Goal: Task Accomplishment & Management: Complete application form

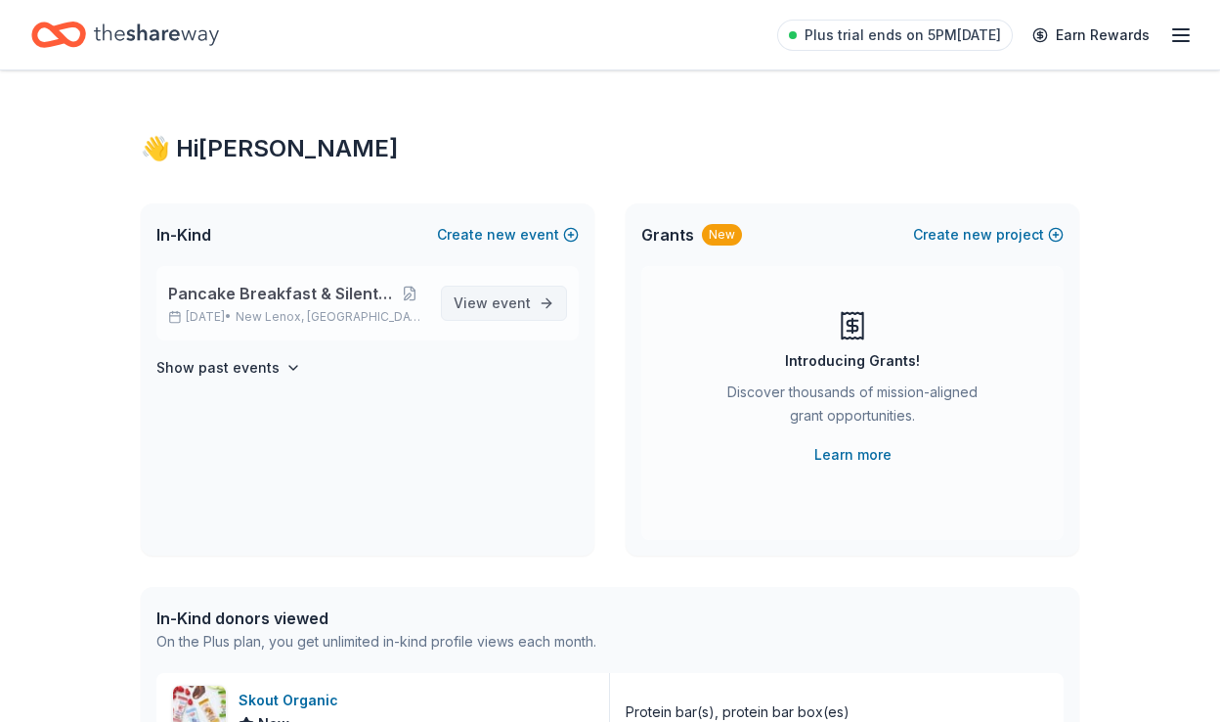
click at [500, 301] on span "event" at bounding box center [511, 302] width 39 height 17
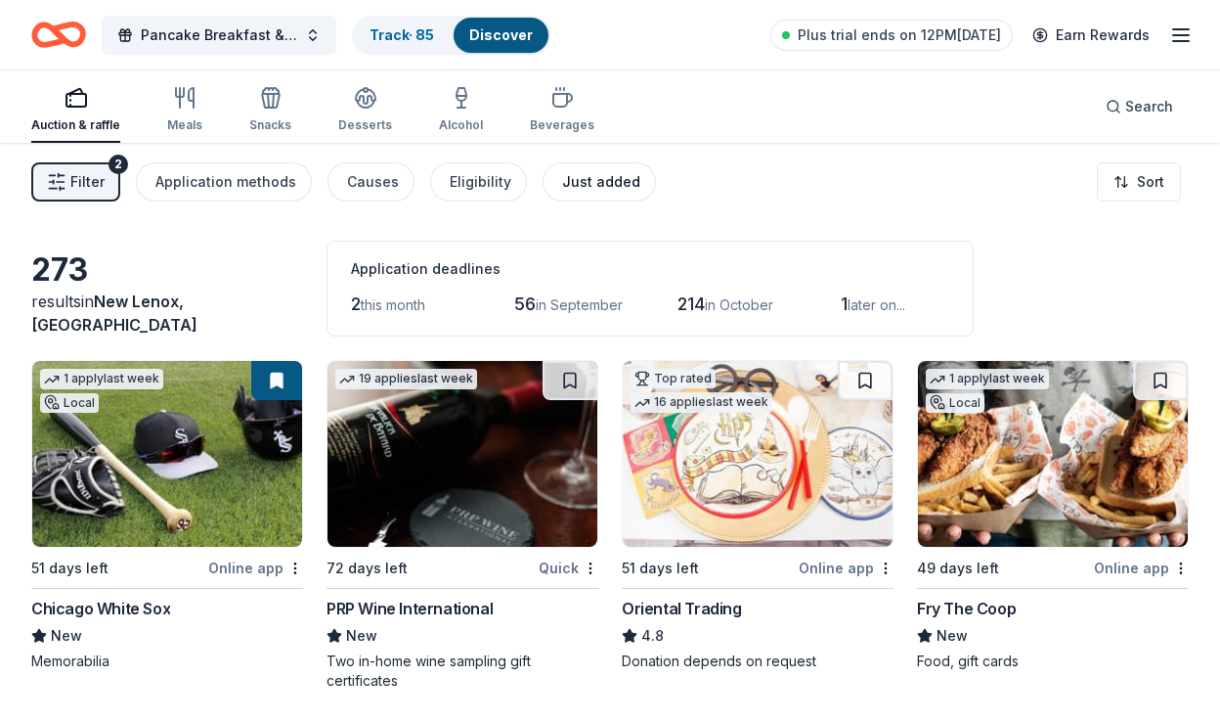
click at [595, 185] on div "Just added" at bounding box center [601, 181] width 78 height 23
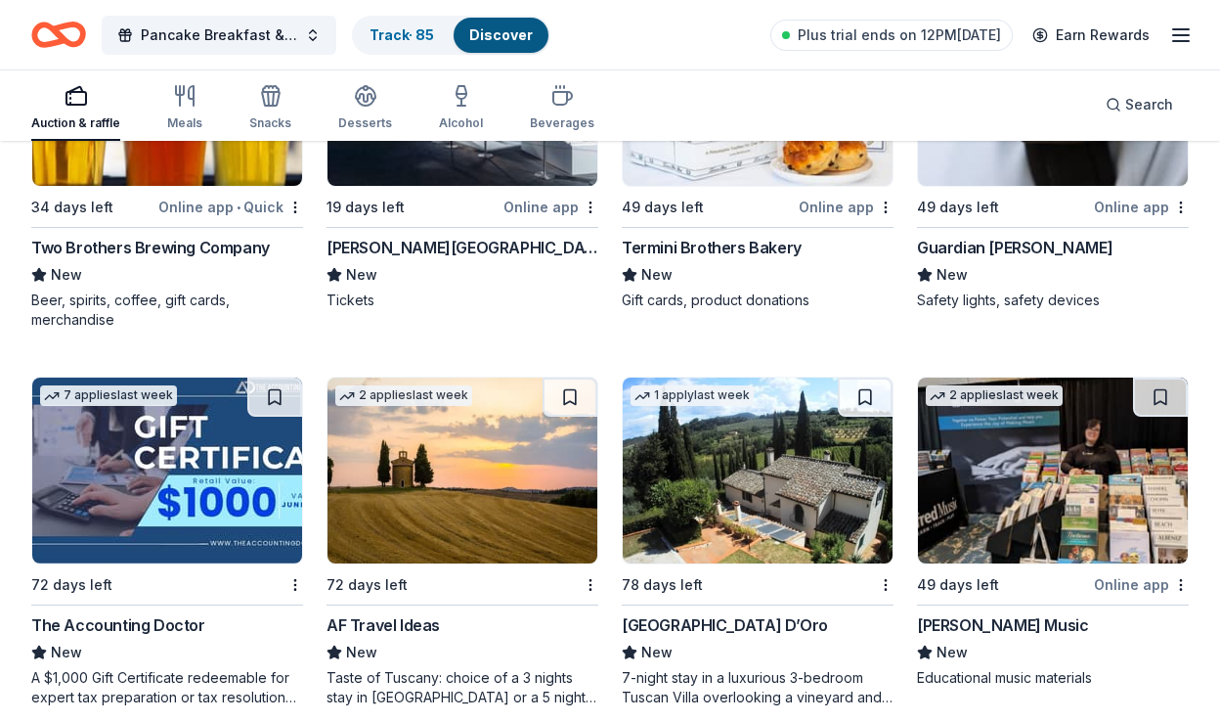
scroll to position [782, 0]
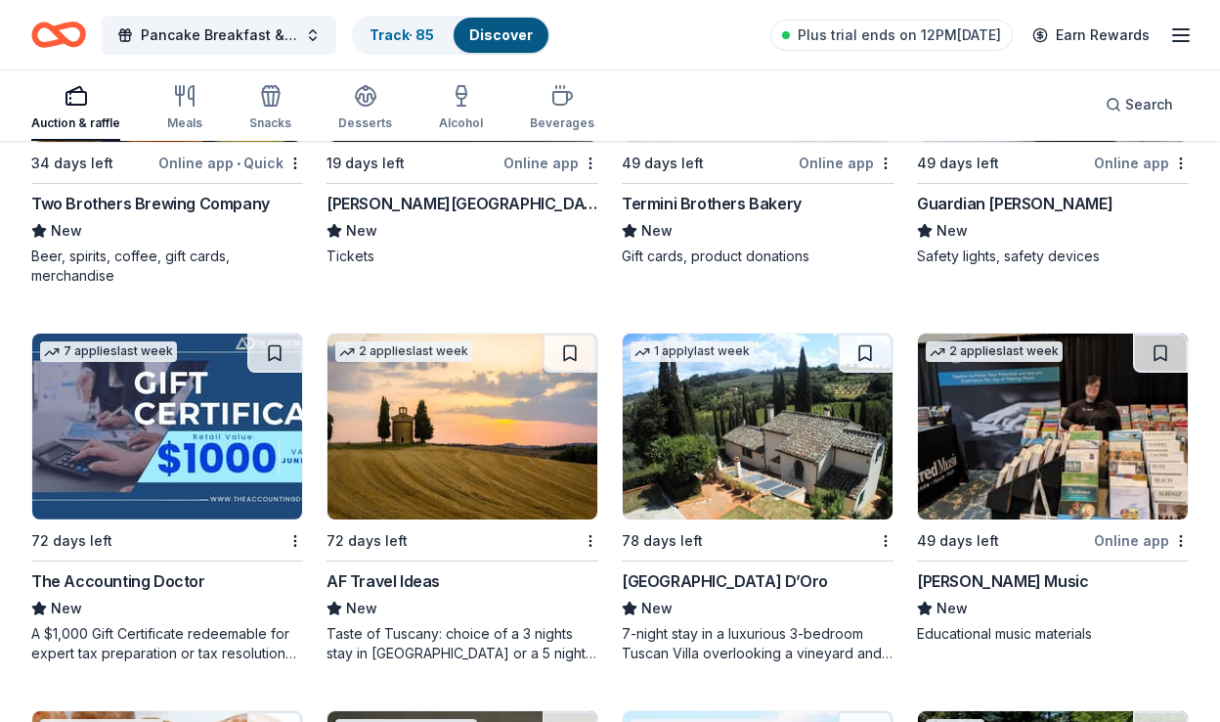
click at [199, 454] on img at bounding box center [167, 426] width 270 height 186
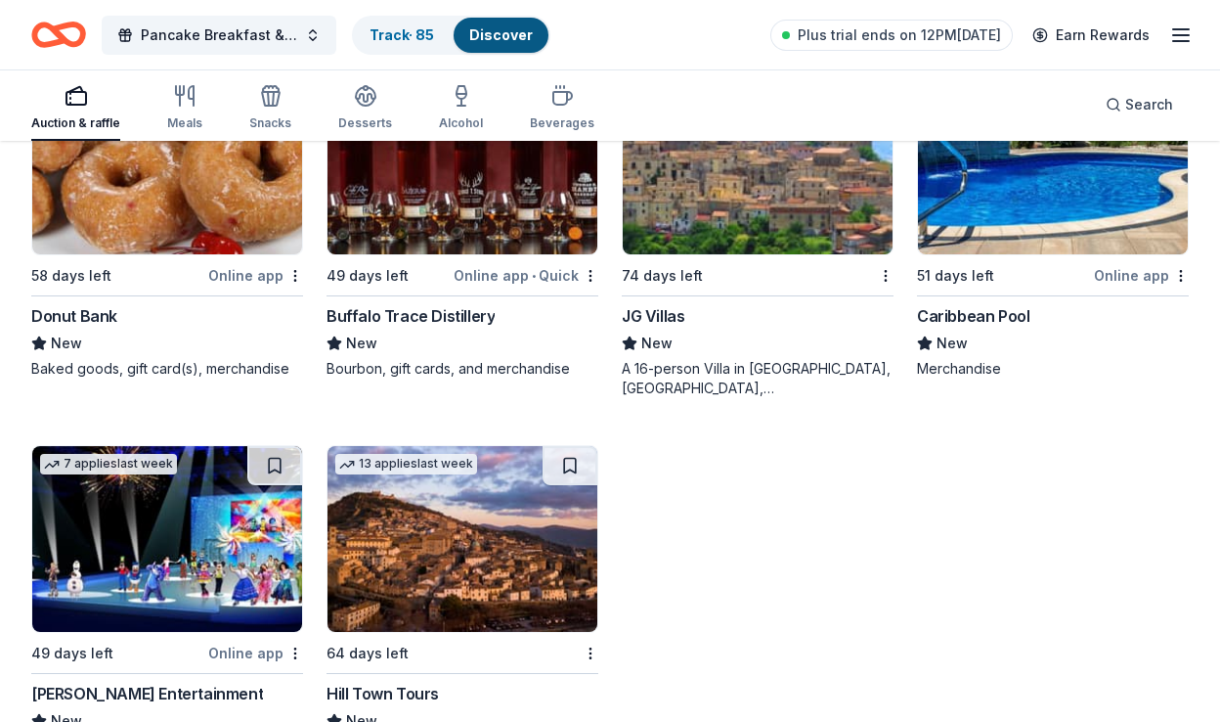
scroll to position [1224, 0]
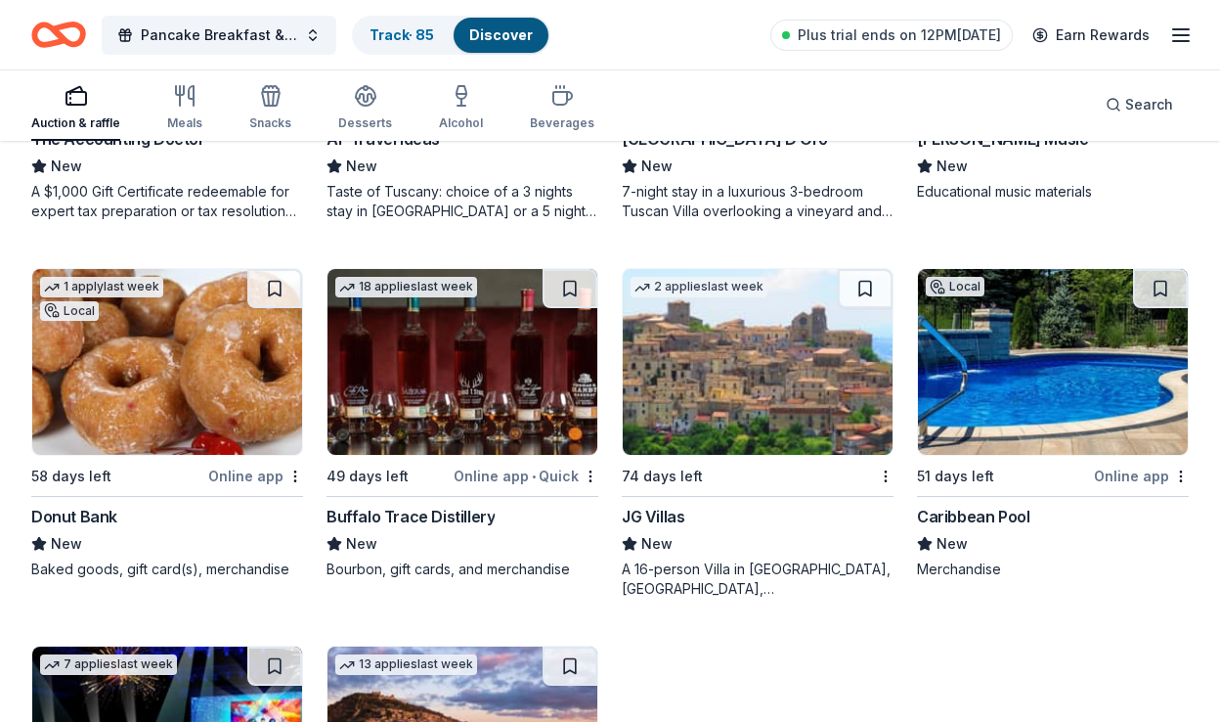
click at [1029, 389] on img at bounding box center [1053, 362] width 270 height 186
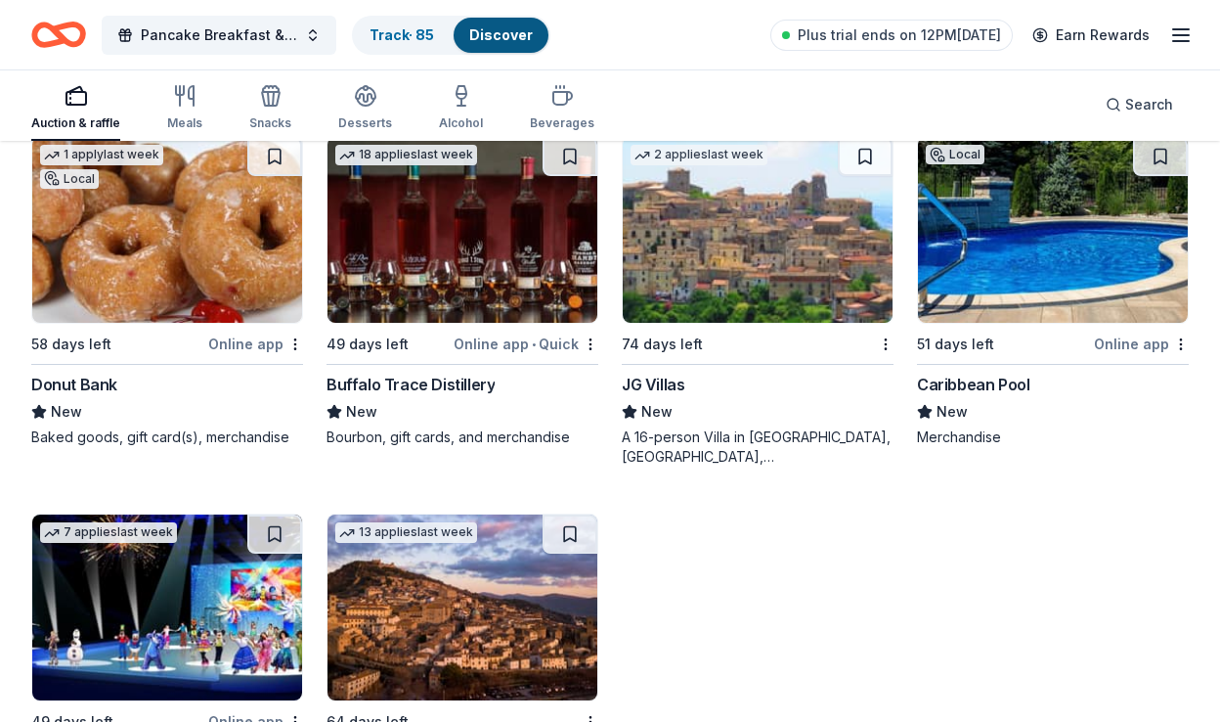
scroll to position [1322, 0]
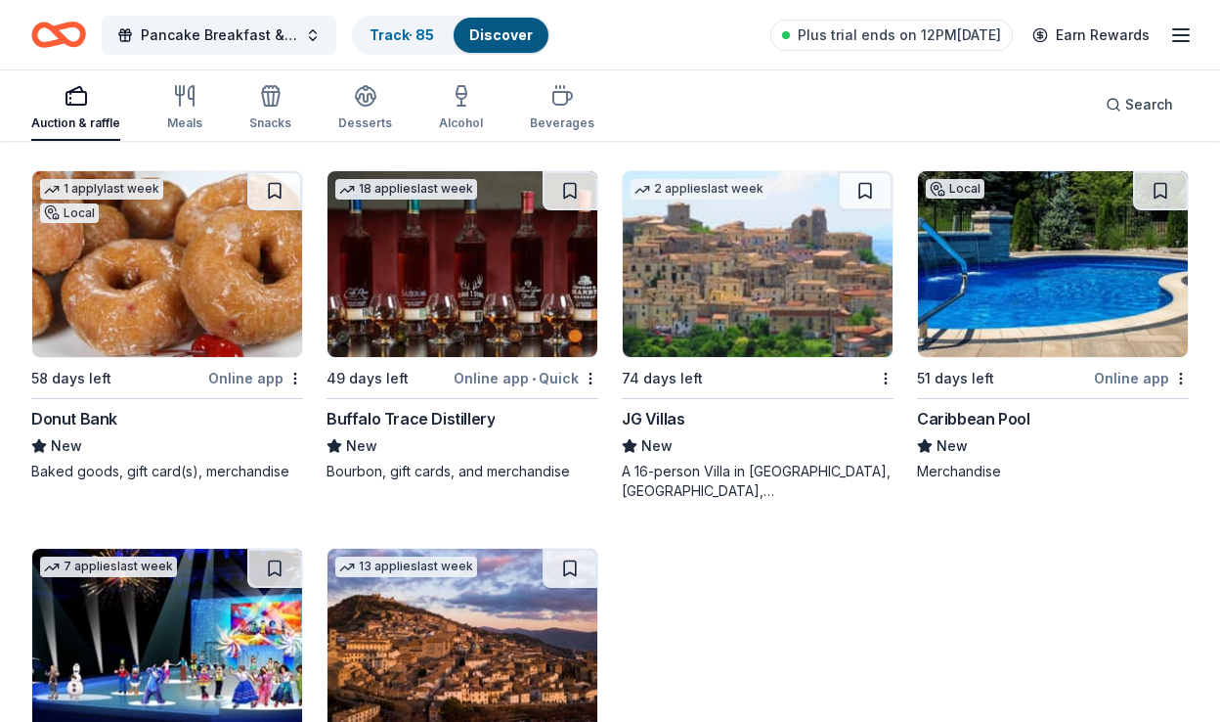
click at [466, 290] on img at bounding box center [463, 264] width 270 height 186
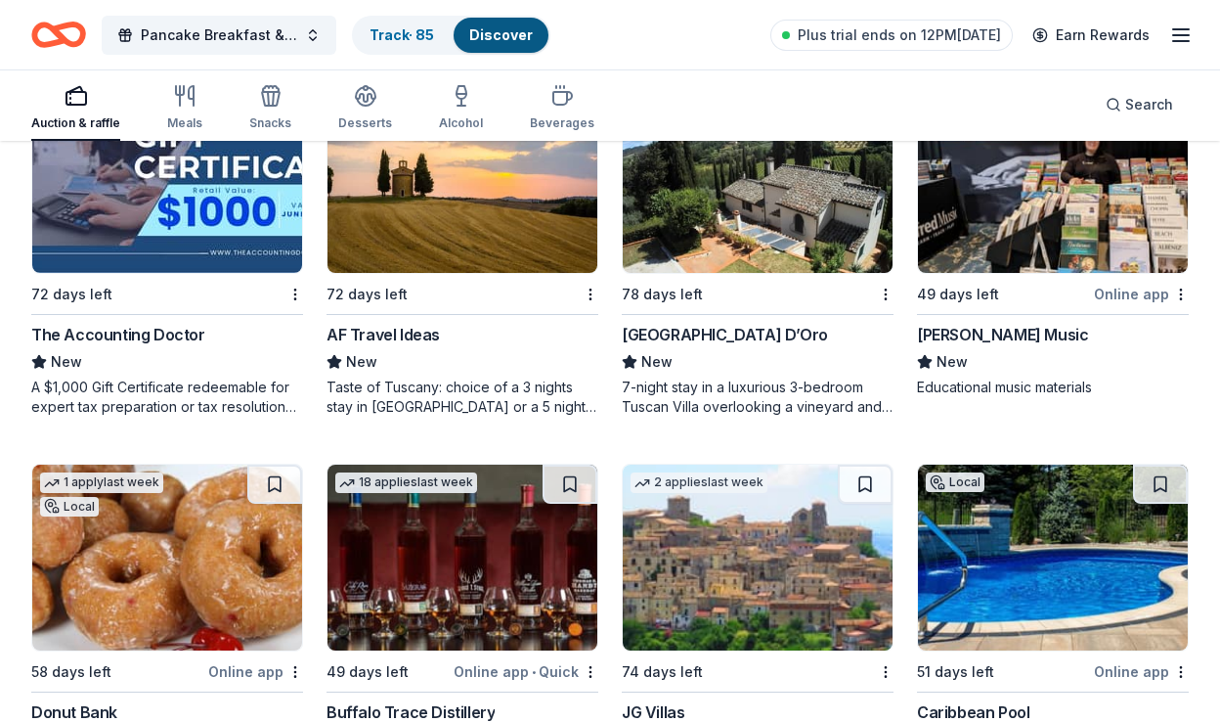
scroll to position [931, 0]
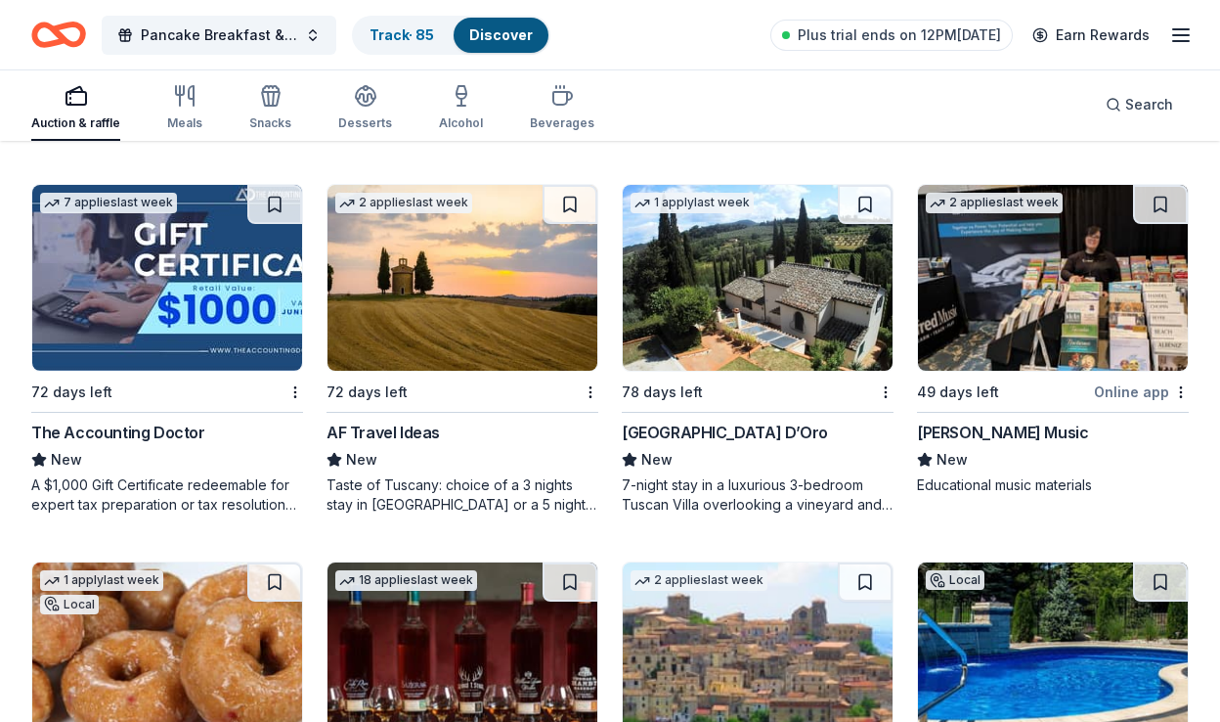
click at [1198, 462] on div "18 results in New Lenox, IL Application deadlines 0 this month 2 in September 1…" at bounding box center [610, 260] width 1220 height 2096
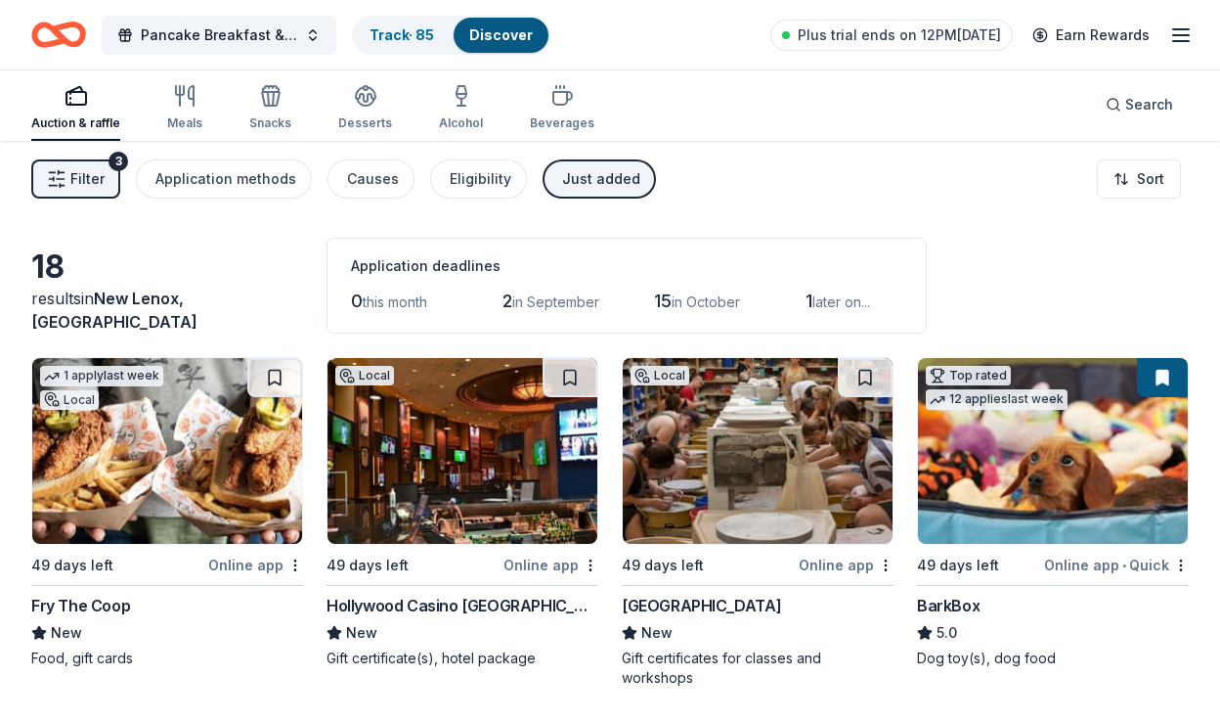
scroll to position [0, 0]
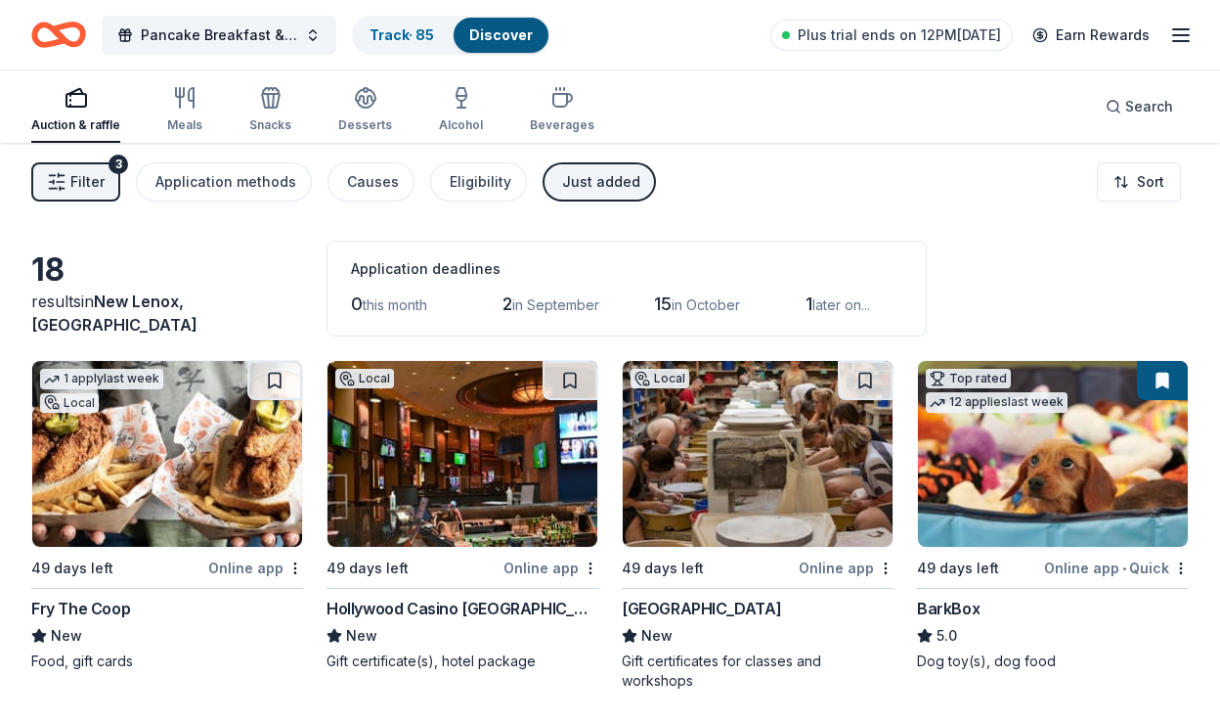
click at [562, 175] on div "Just added" at bounding box center [601, 181] width 78 height 23
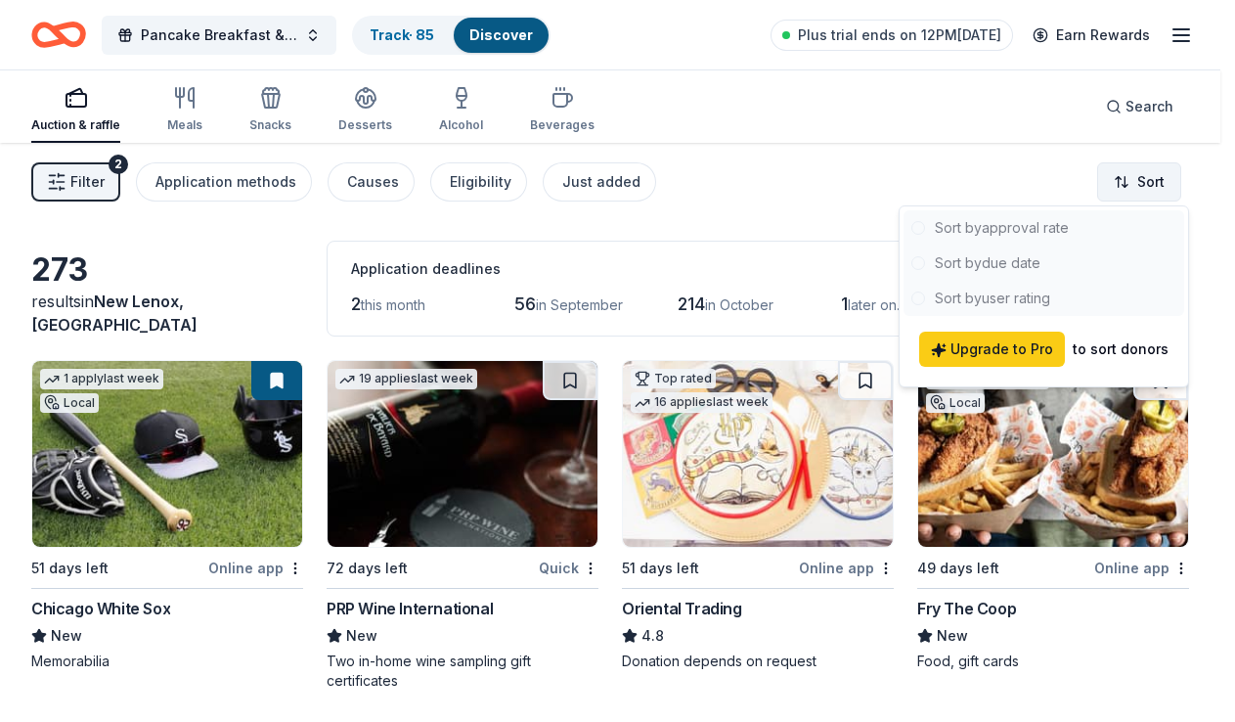
click at [1148, 180] on html "Pancake Breakfast & Silent Auction Track · 85 Discover Plus trial ends on 12PM,…" at bounding box center [617, 361] width 1235 height 722
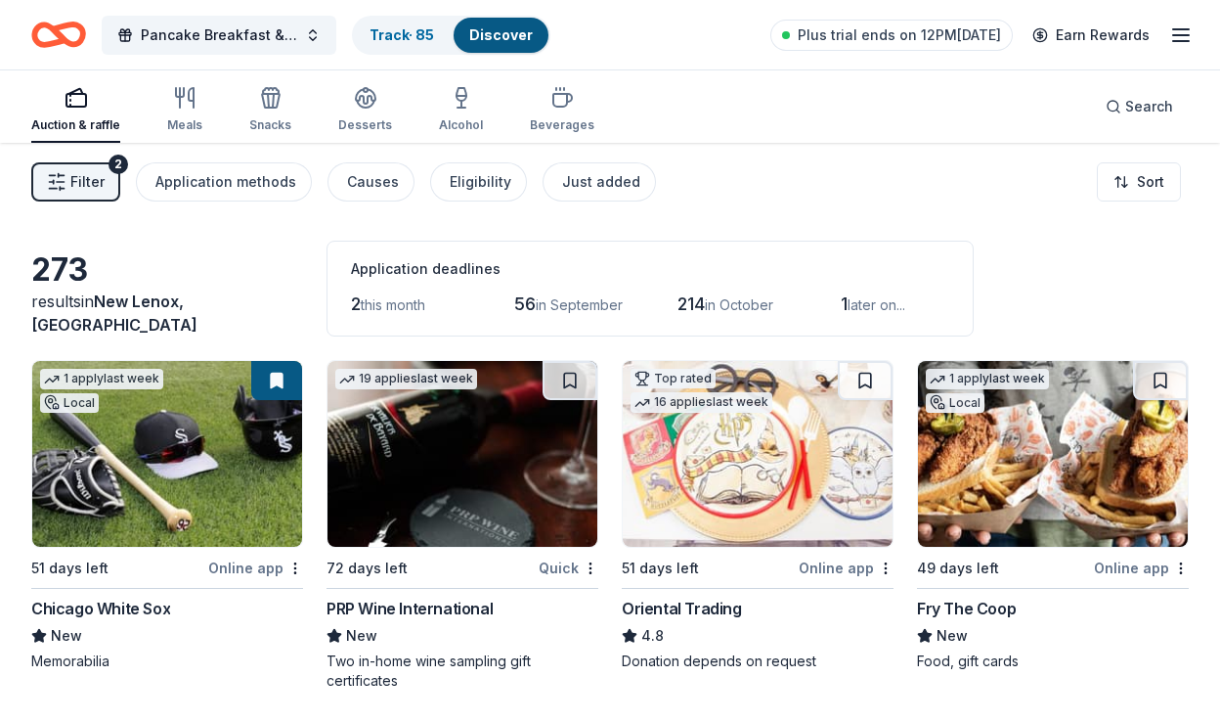
click at [869, 306] on span "later on..." at bounding box center [877, 304] width 58 height 17
click at [860, 310] on span "later on..." at bounding box center [877, 304] width 58 height 17
click at [754, 309] on span "in October" at bounding box center [739, 304] width 68 height 17
click at [630, 297] on div "2 this month 56 in September 214 in October 1 later on..." at bounding box center [650, 303] width 598 height 31
click at [412, 300] on span "this month" at bounding box center [393, 304] width 65 height 17
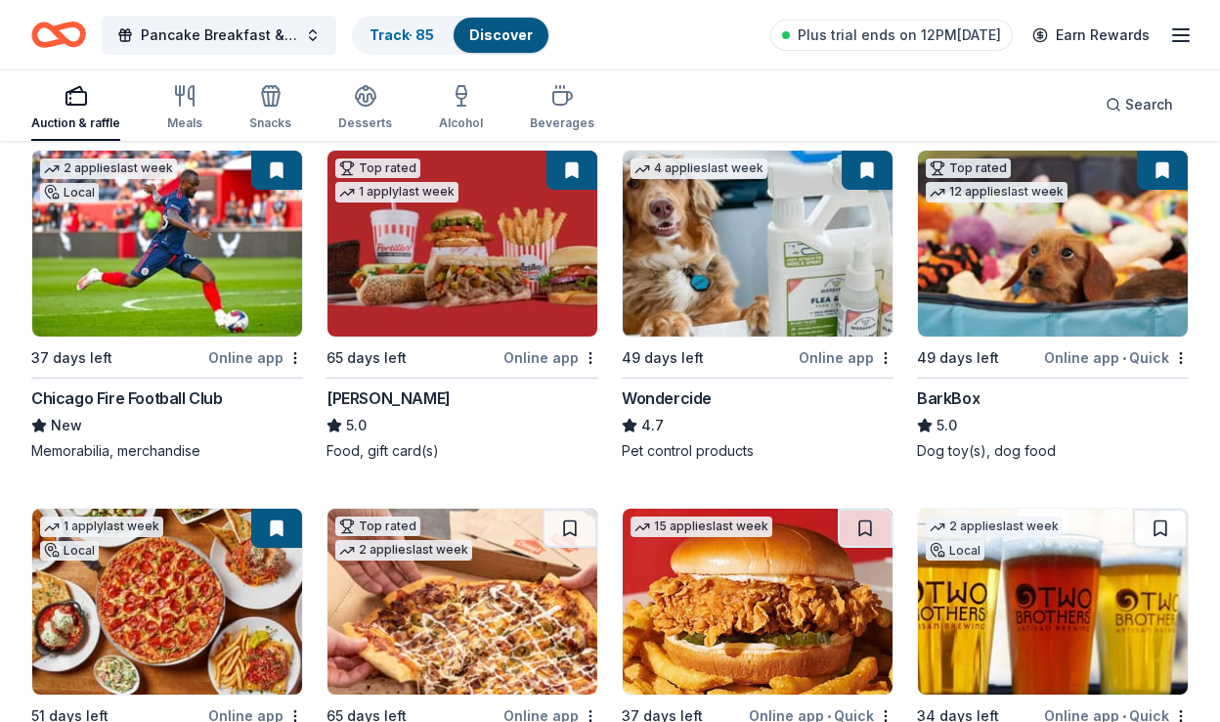
scroll to position [1271, 0]
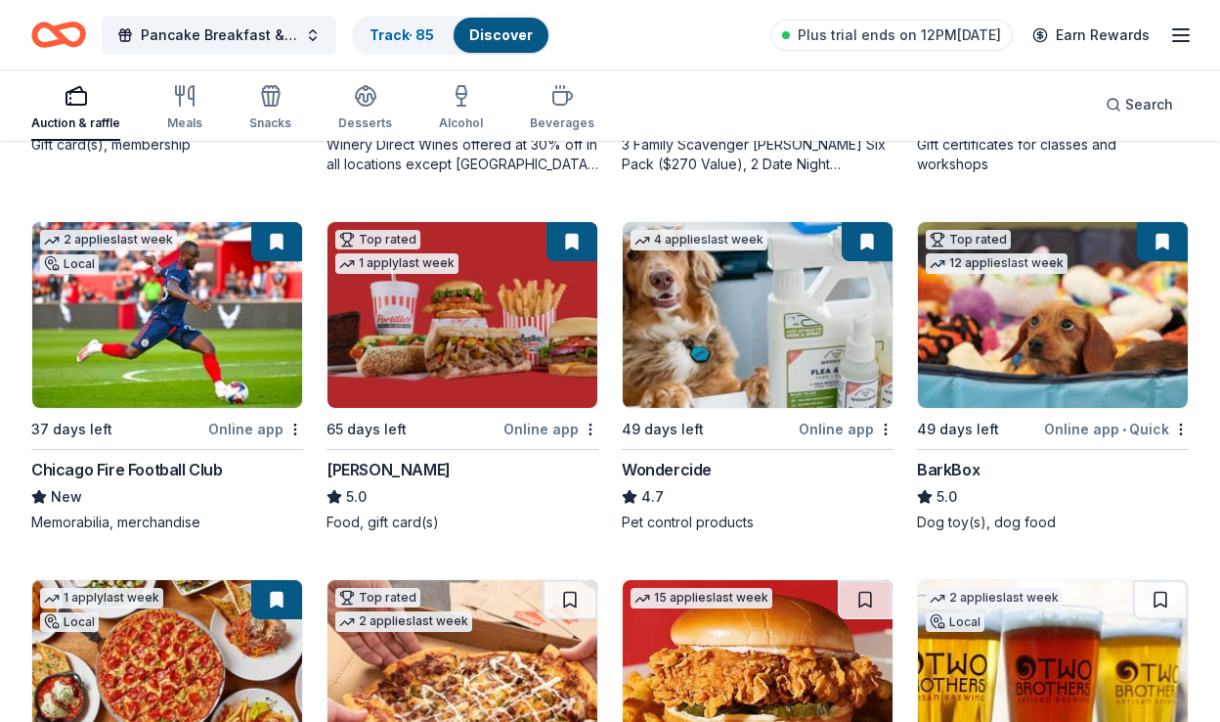
click at [1020, 307] on img at bounding box center [1053, 315] width 270 height 186
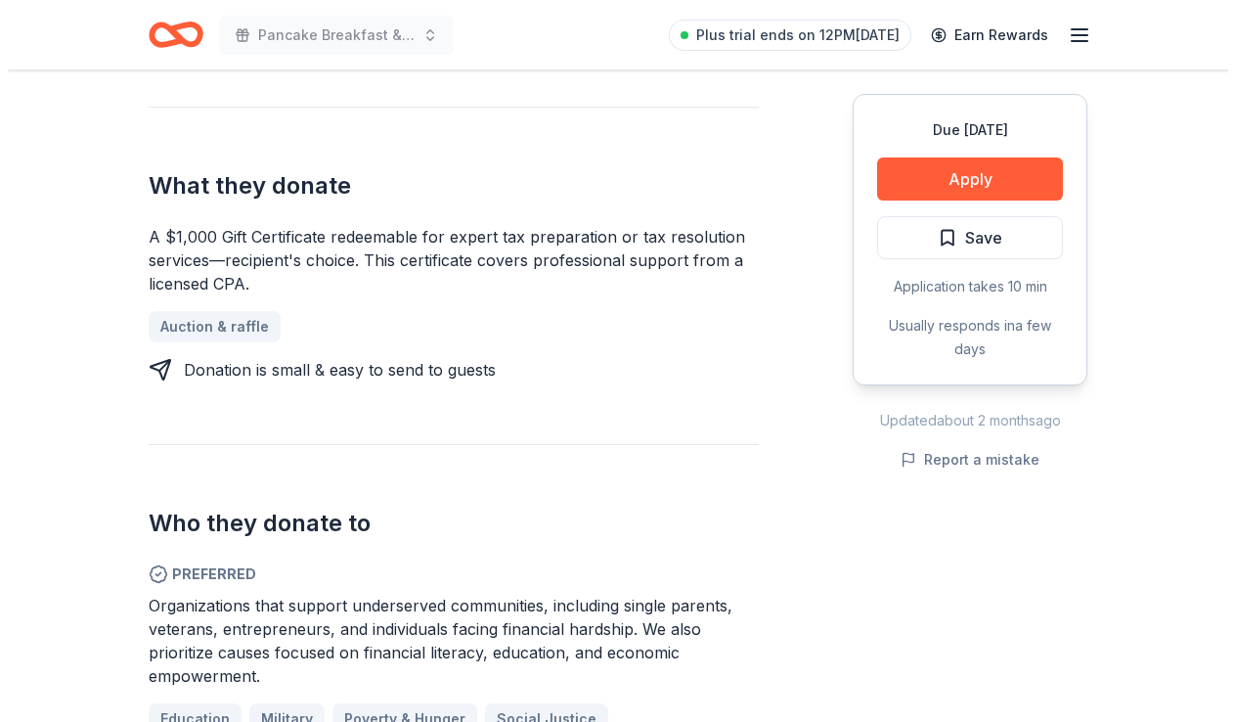
scroll to position [782, 0]
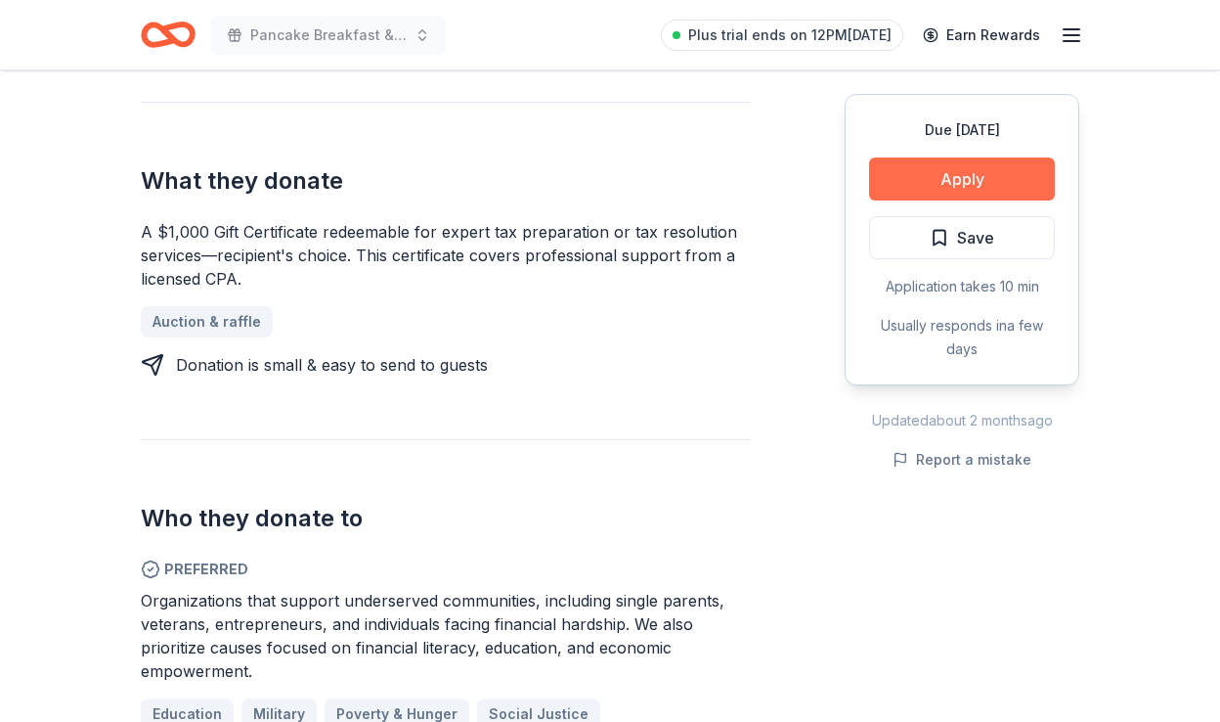
click at [954, 172] on button "Apply" at bounding box center [962, 178] width 186 height 43
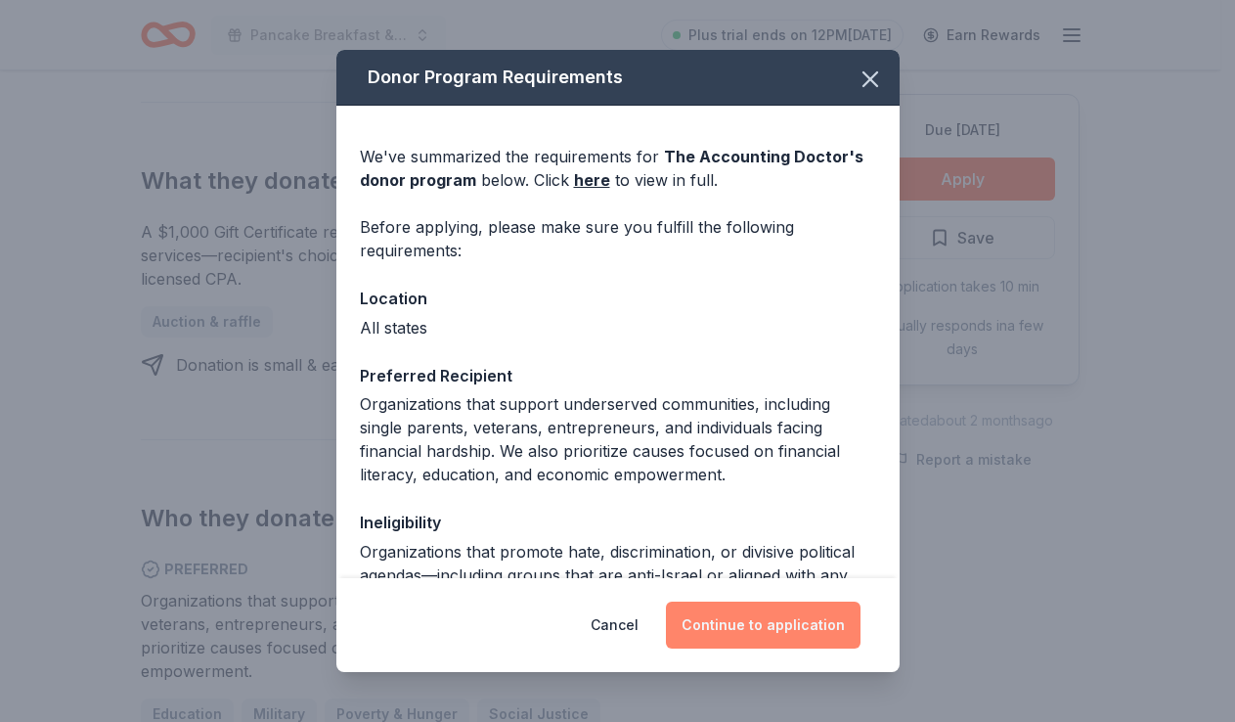
click at [741, 620] on button "Continue to application" at bounding box center [763, 624] width 195 height 47
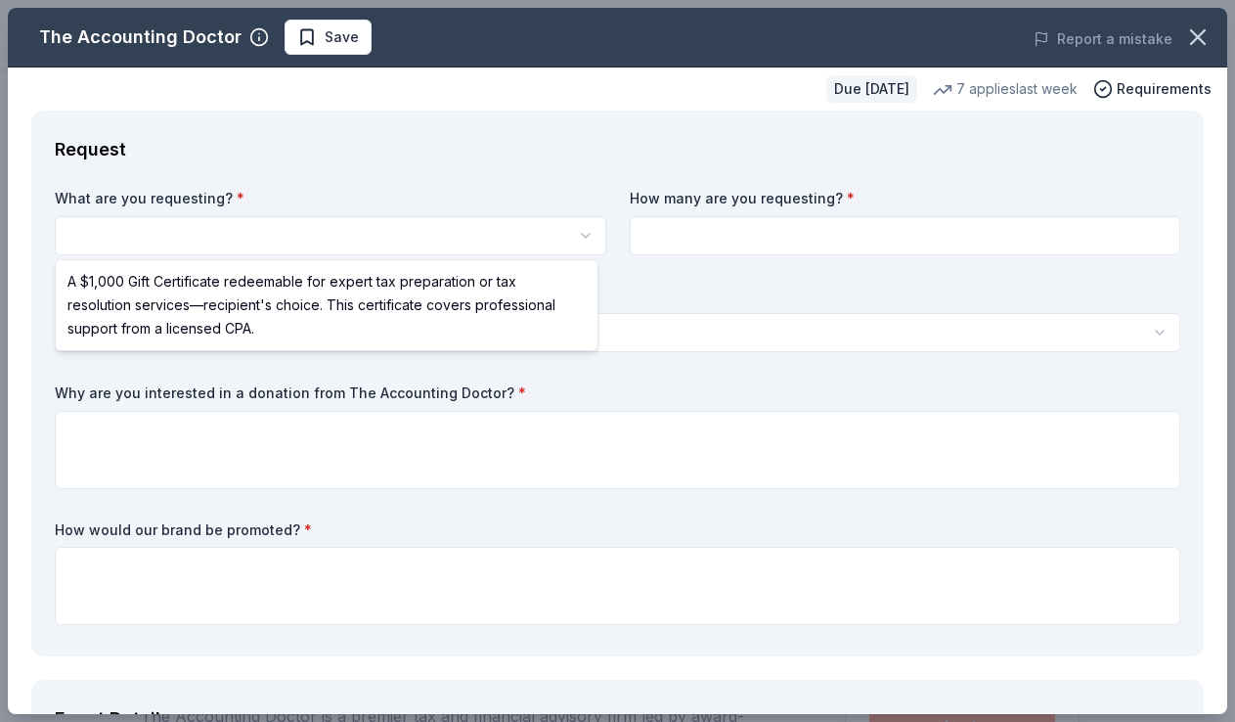
scroll to position [0, 0]
click at [581, 229] on html "Pancake Breakfast & Silent Auction Save Apply Due in 72 days Share The Accounti…" at bounding box center [617, 361] width 1235 height 722
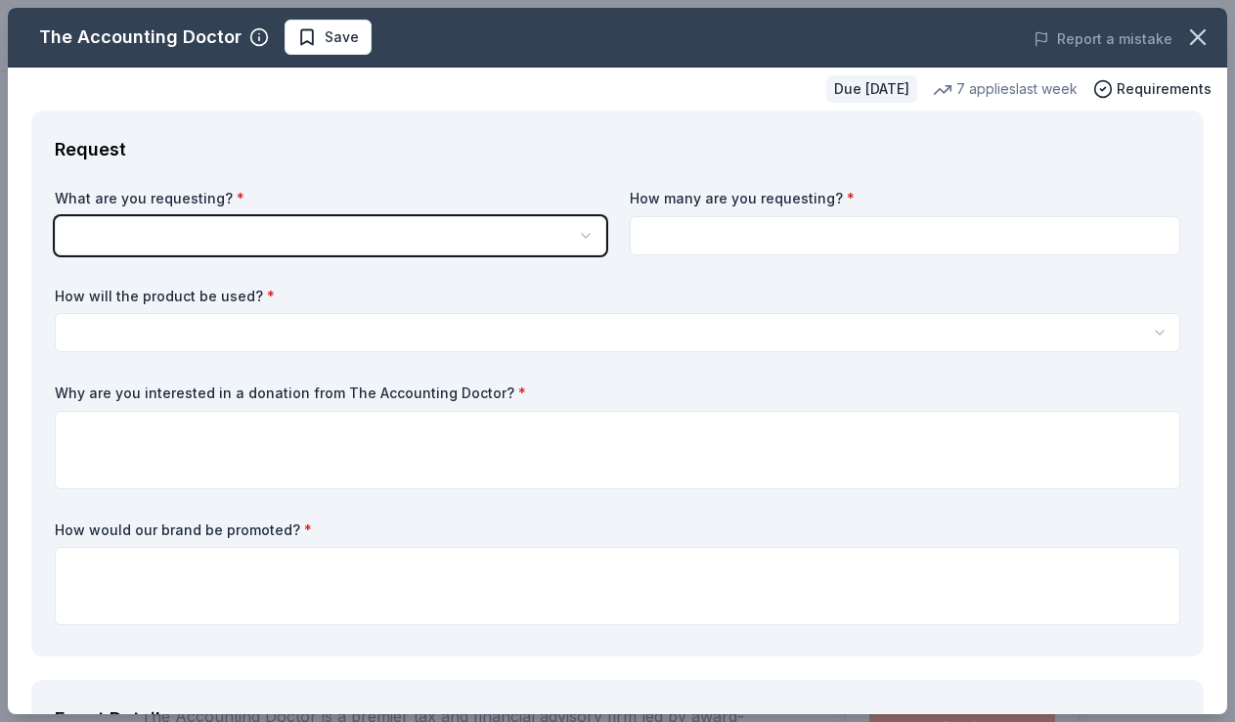
click at [577, 131] on html "Pancake Breakfast & Silent Auction Save Apply Due in 72 days Share The Accounti…" at bounding box center [617, 361] width 1235 height 722
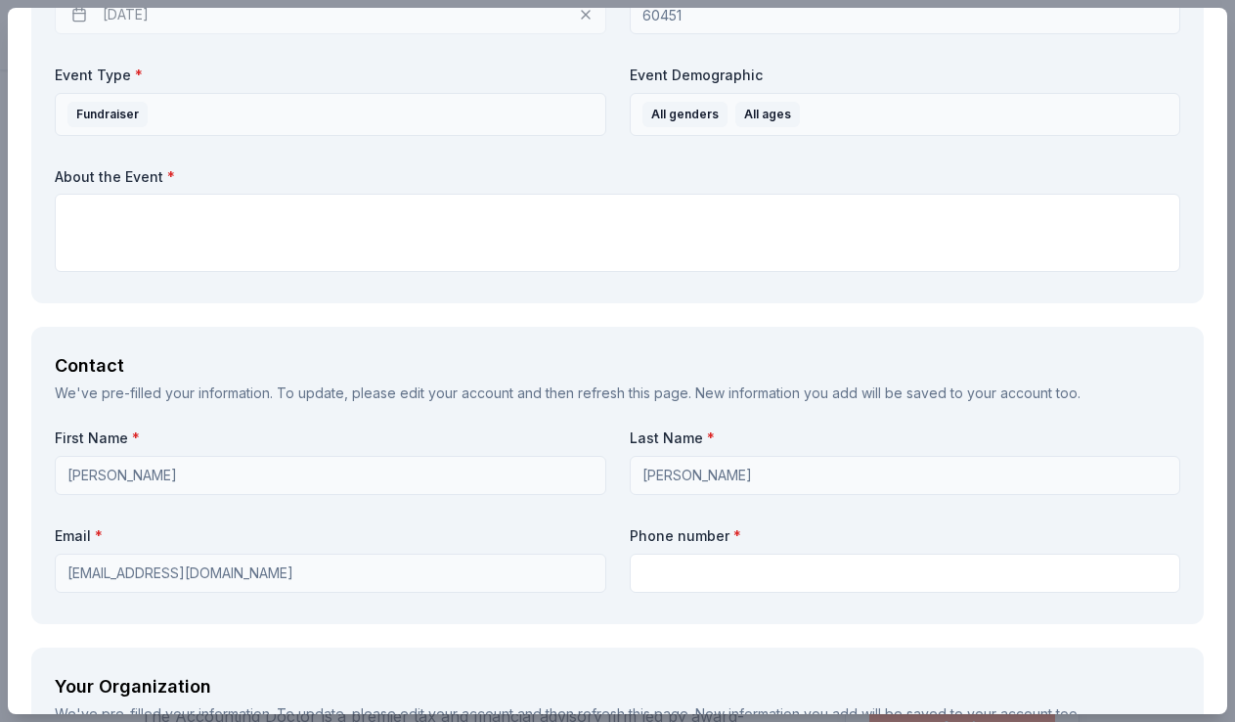
scroll to position [1075, 0]
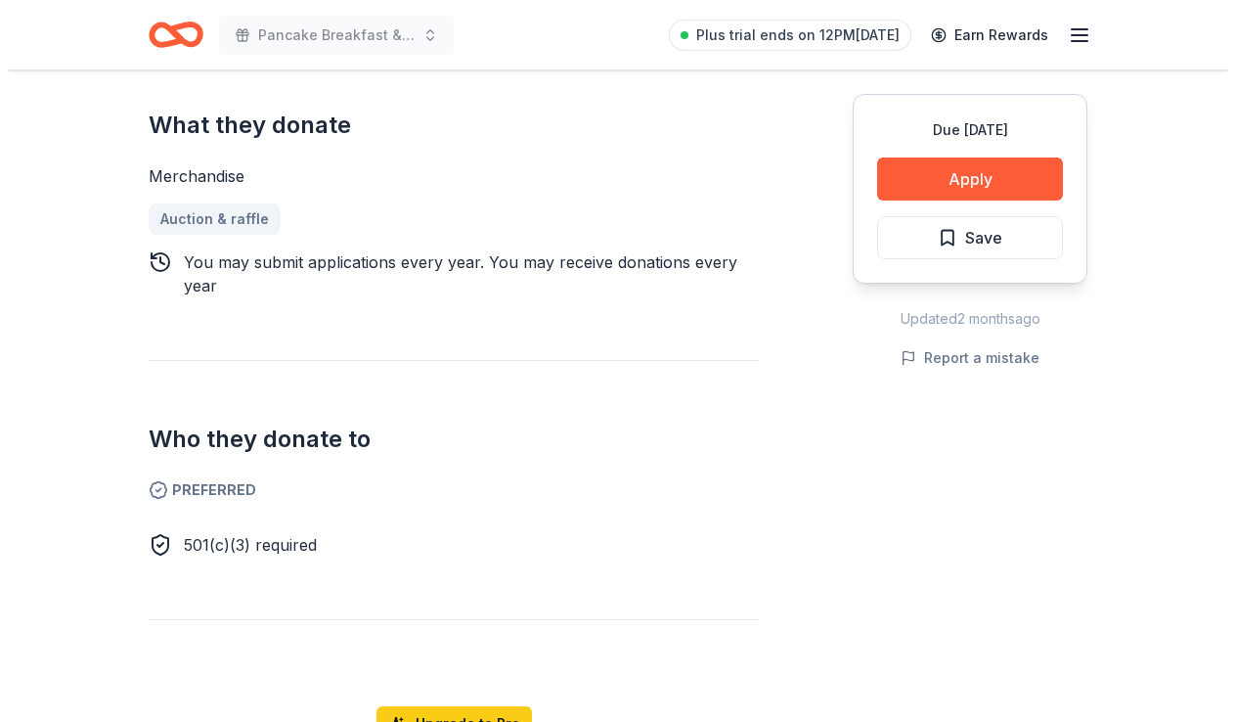
scroll to position [880, 0]
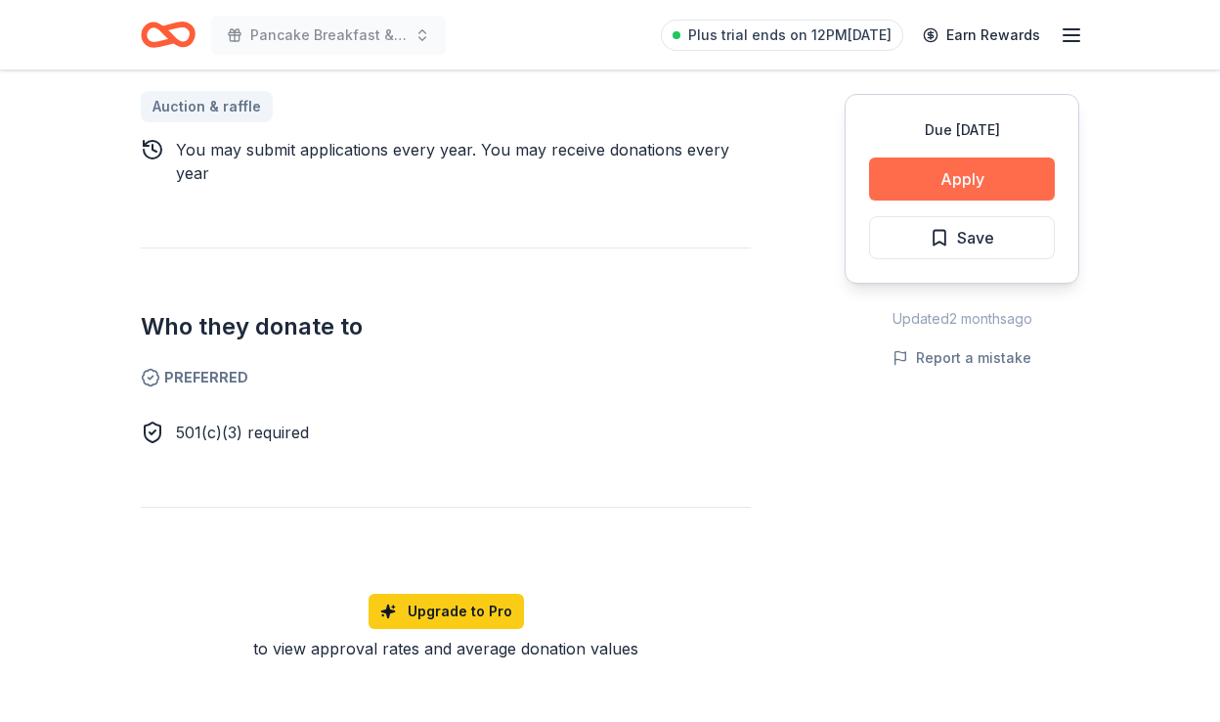
click at [913, 178] on button "Apply" at bounding box center [962, 178] width 186 height 43
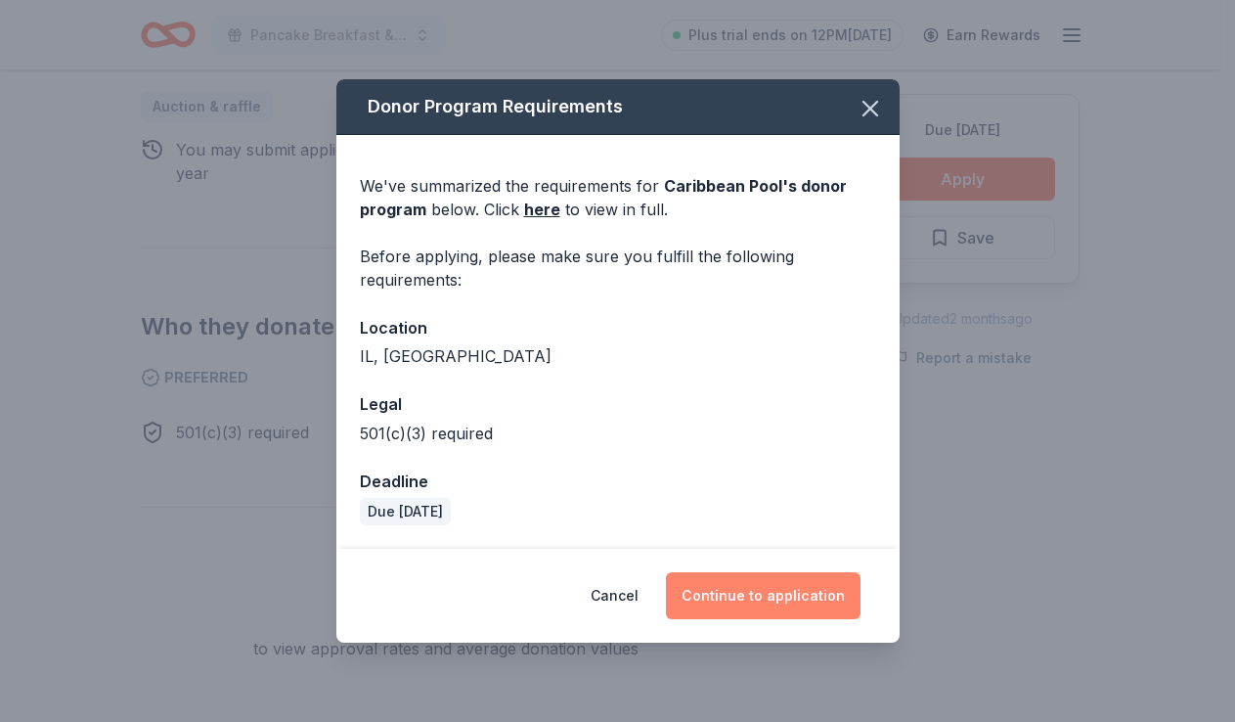
click at [791, 585] on button "Continue to application" at bounding box center [763, 595] width 195 height 47
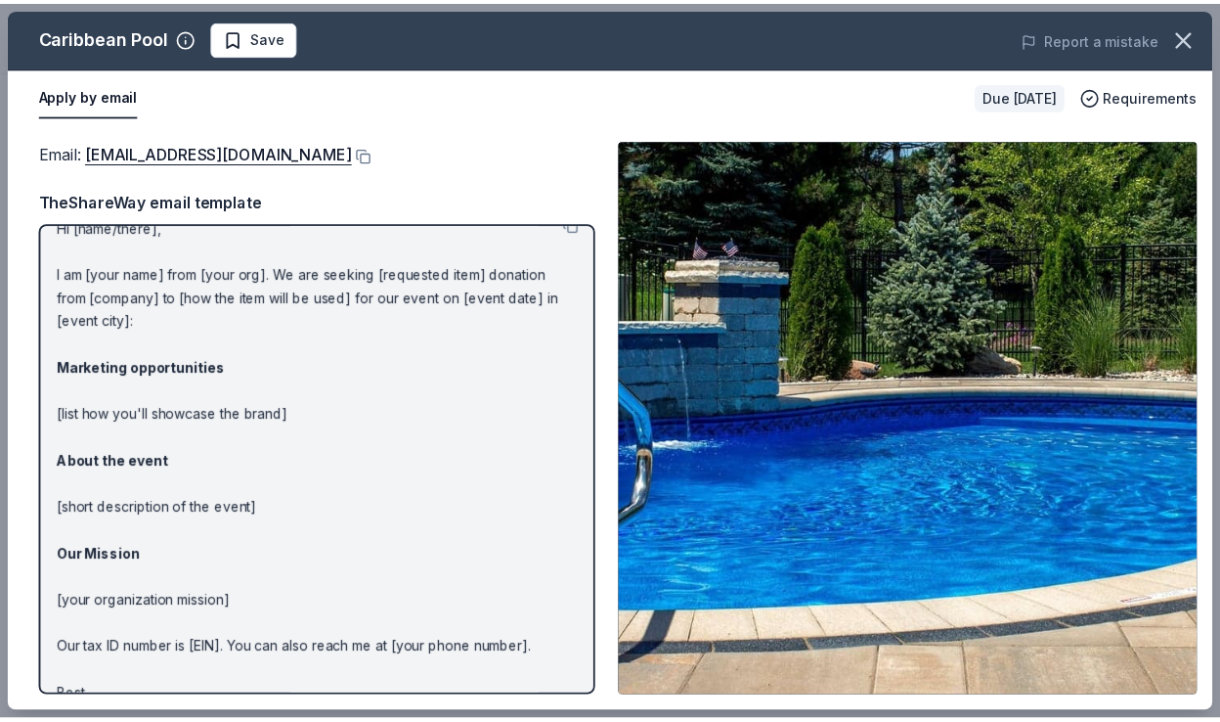
scroll to position [0, 0]
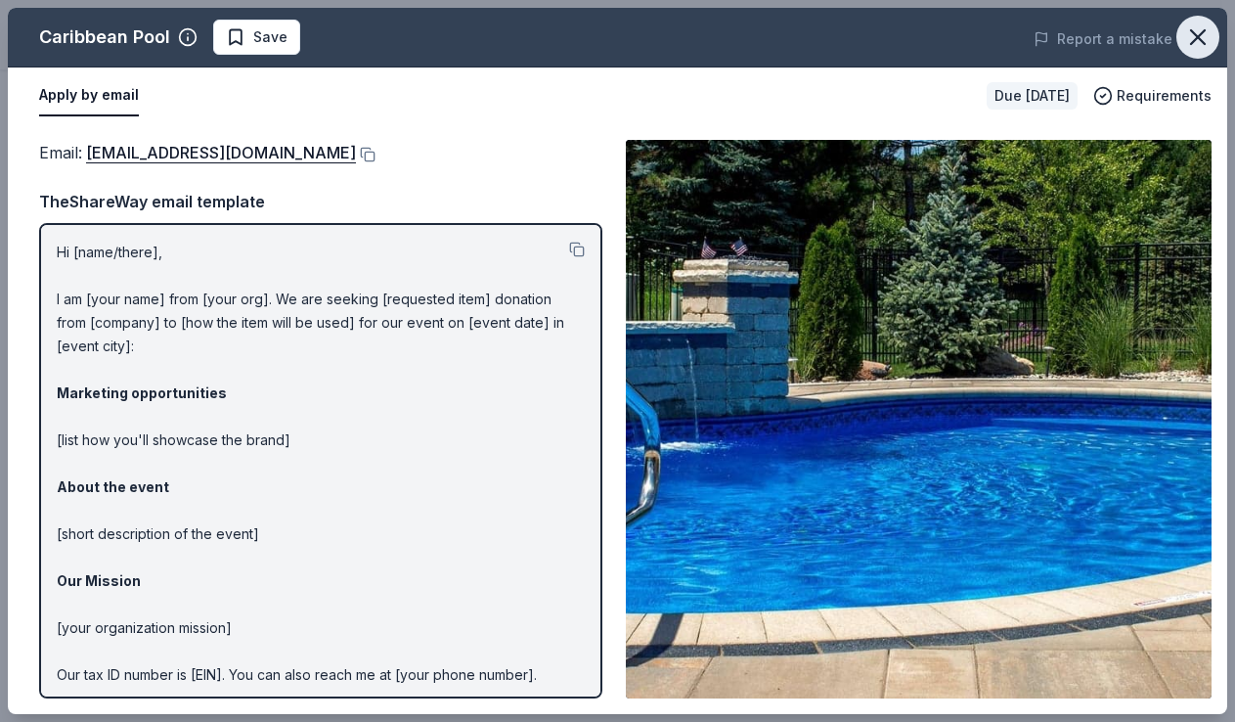
click at [1208, 35] on icon "button" at bounding box center [1197, 36] width 27 height 27
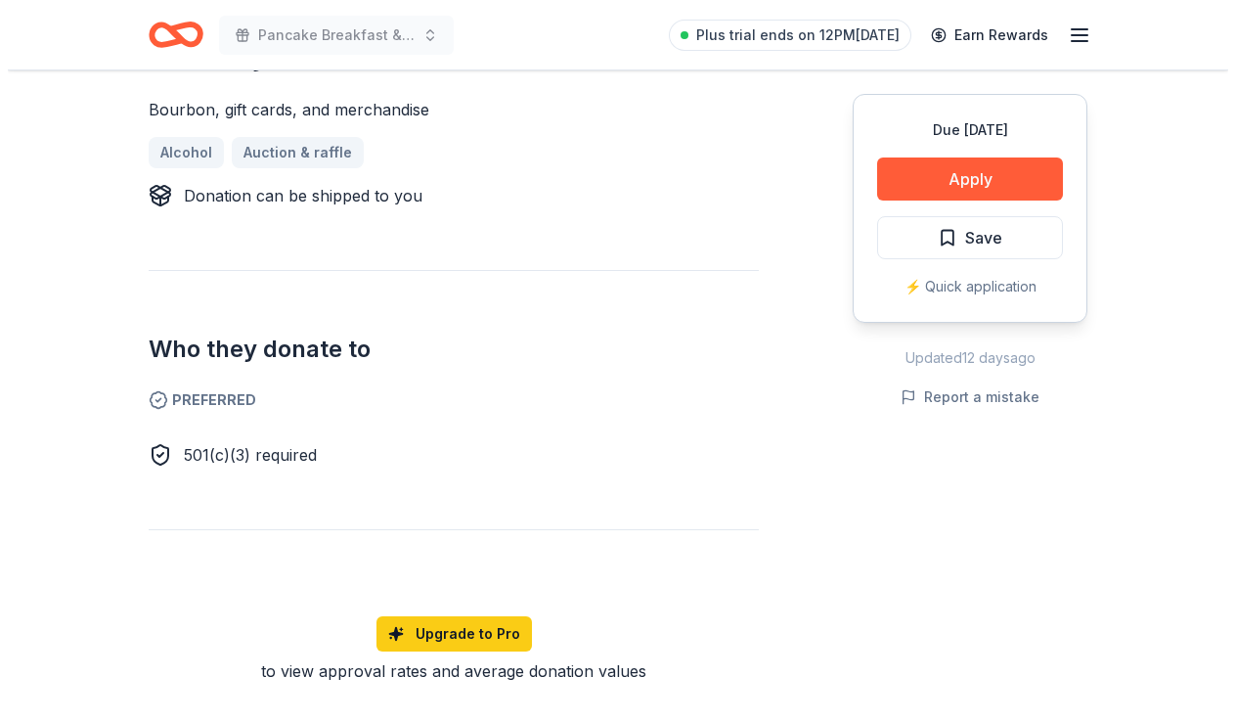
scroll to position [978, 0]
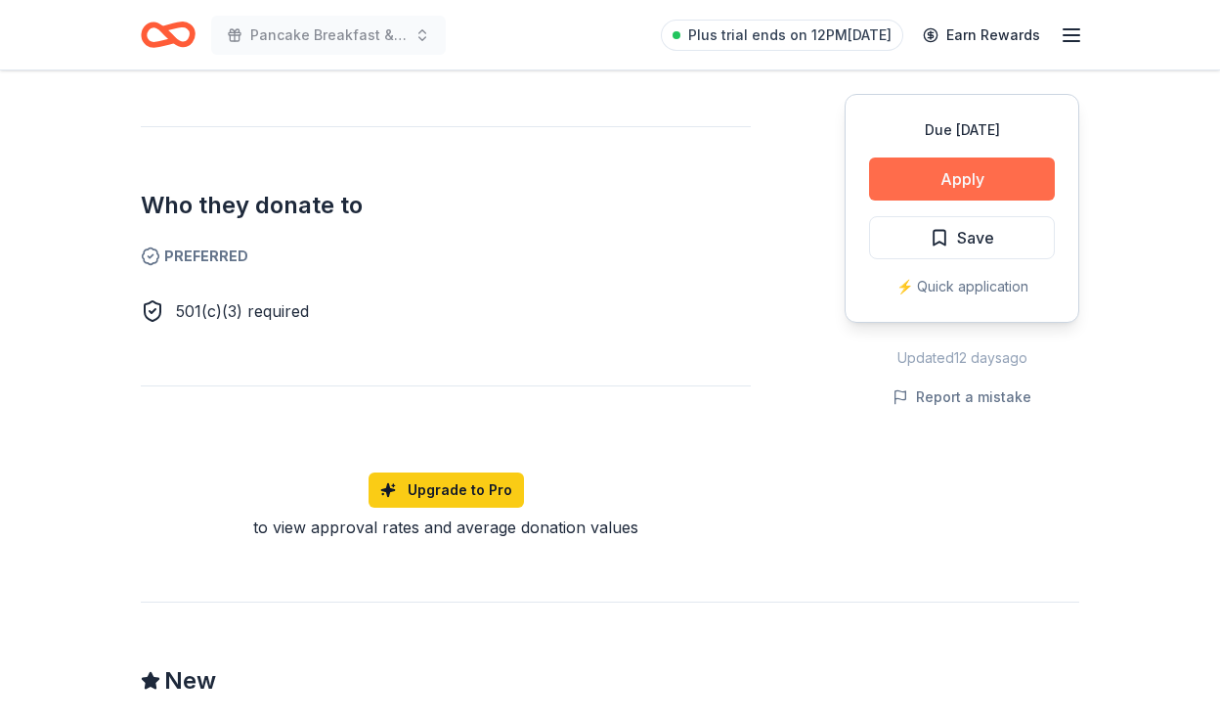
click at [976, 185] on button "Apply" at bounding box center [962, 178] width 186 height 43
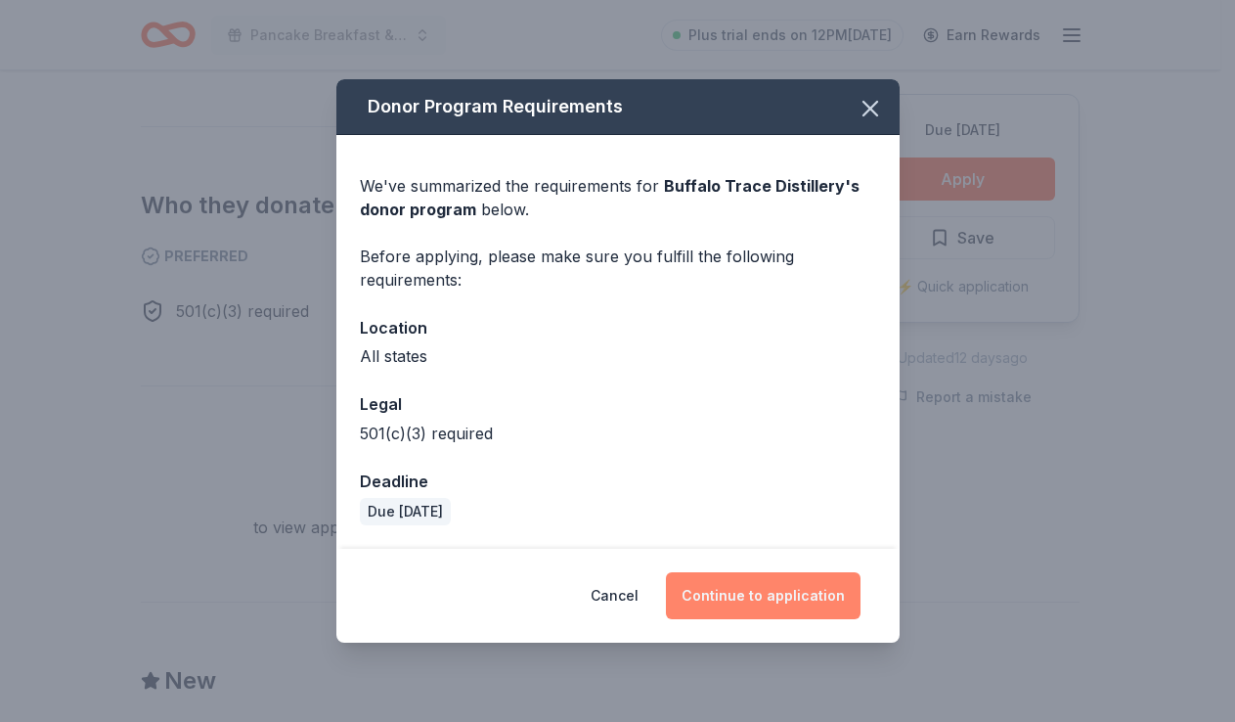
click at [780, 599] on button "Continue to application" at bounding box center [763, 595] width 195 height 47
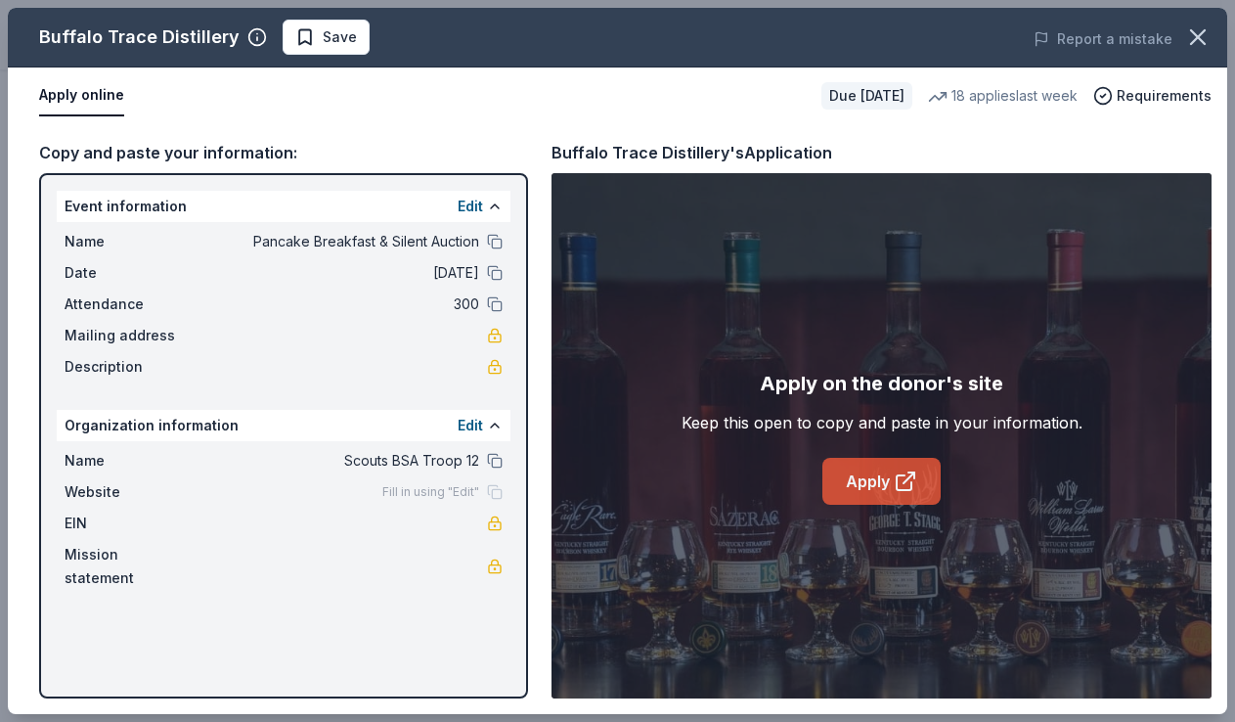
click at [844, 478] on link "Apply" at bounding box center [881, 481] width 118 height 47
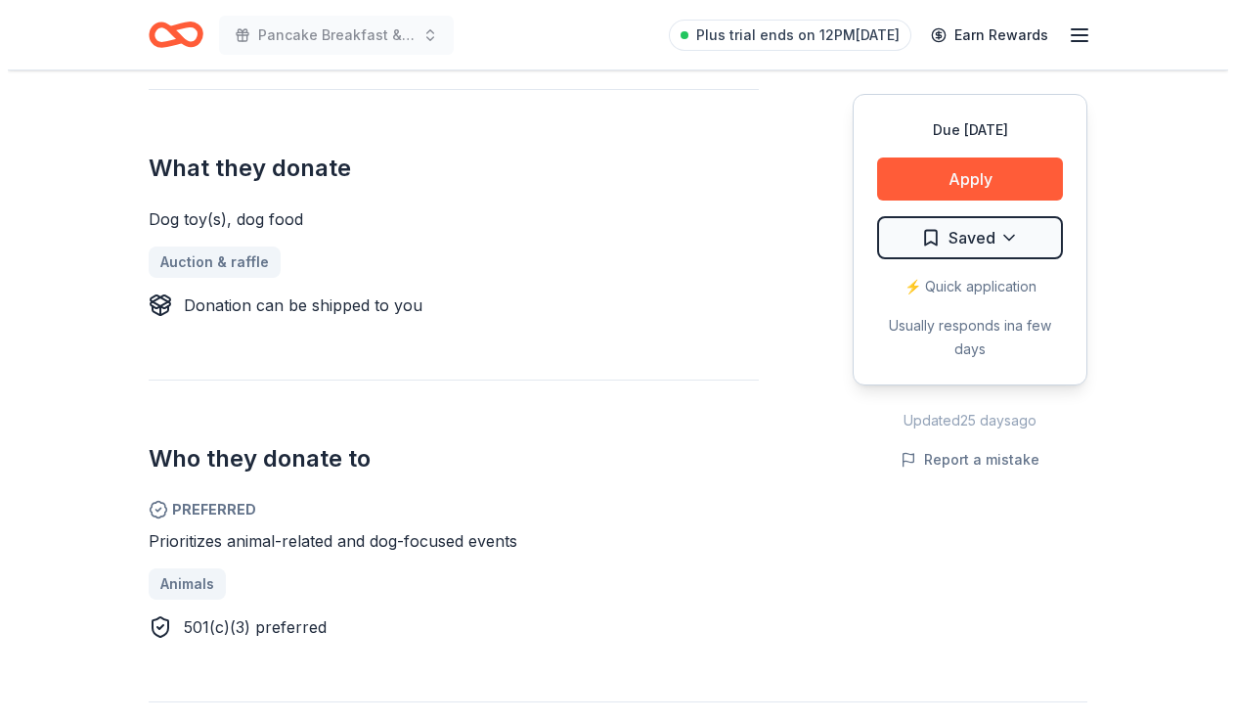
scroll to position [782, 0]
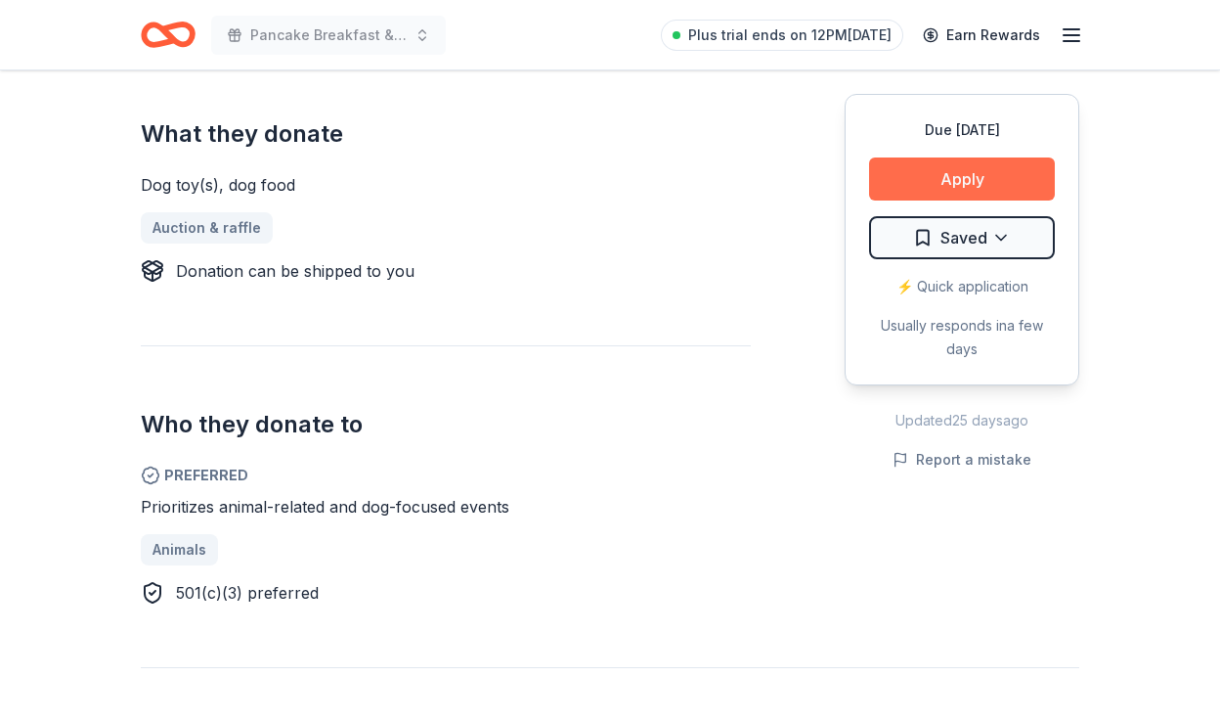
click at [931, 177] on button "Apply" at bounding box center [962, 178] width 186 height 43
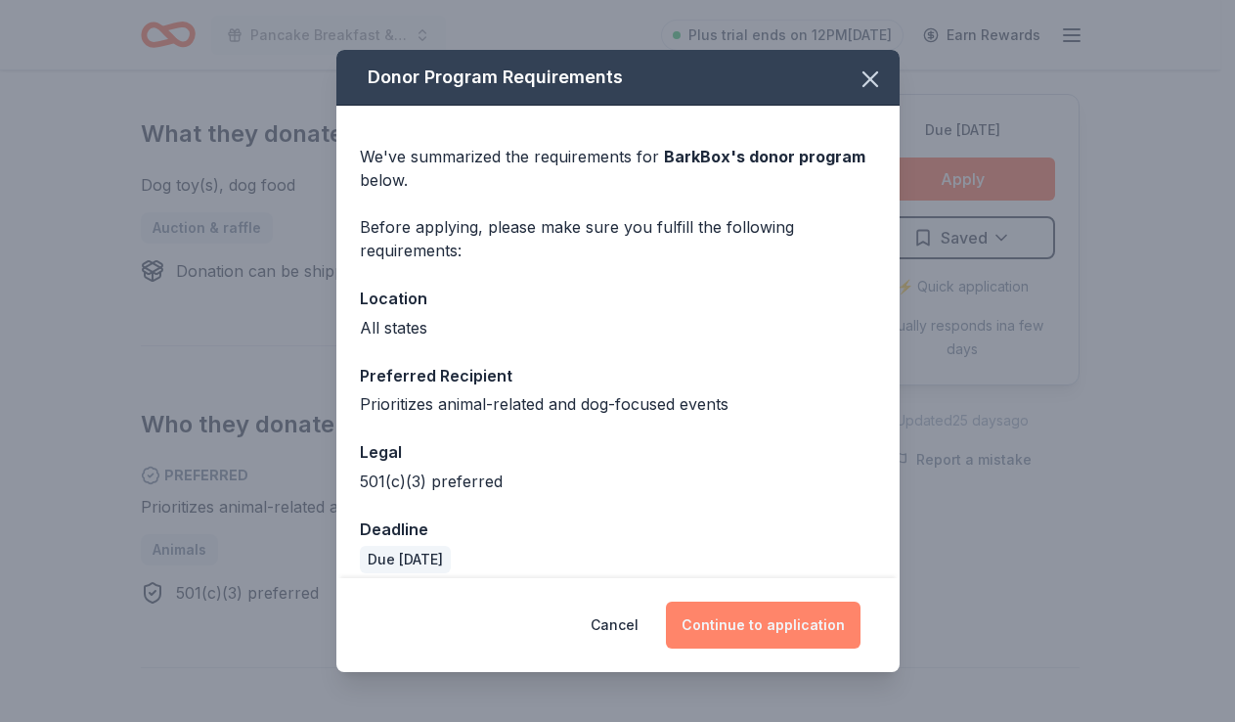
click at [733, 620] on button "Continue to application" at bounding box center [763, 624] width 195 height 47
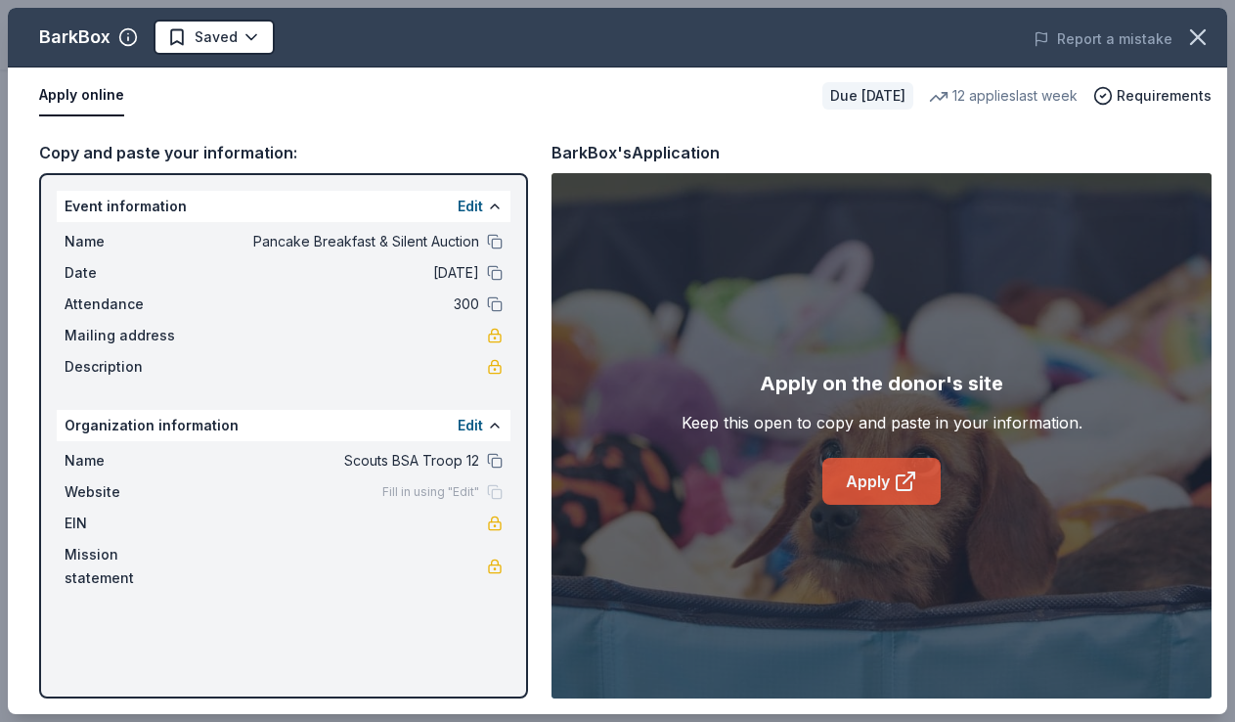
click at [849, 476] on link "Apply" at bounding box center [881, 481] width 118 height 47
